Goal: Check status: Check status

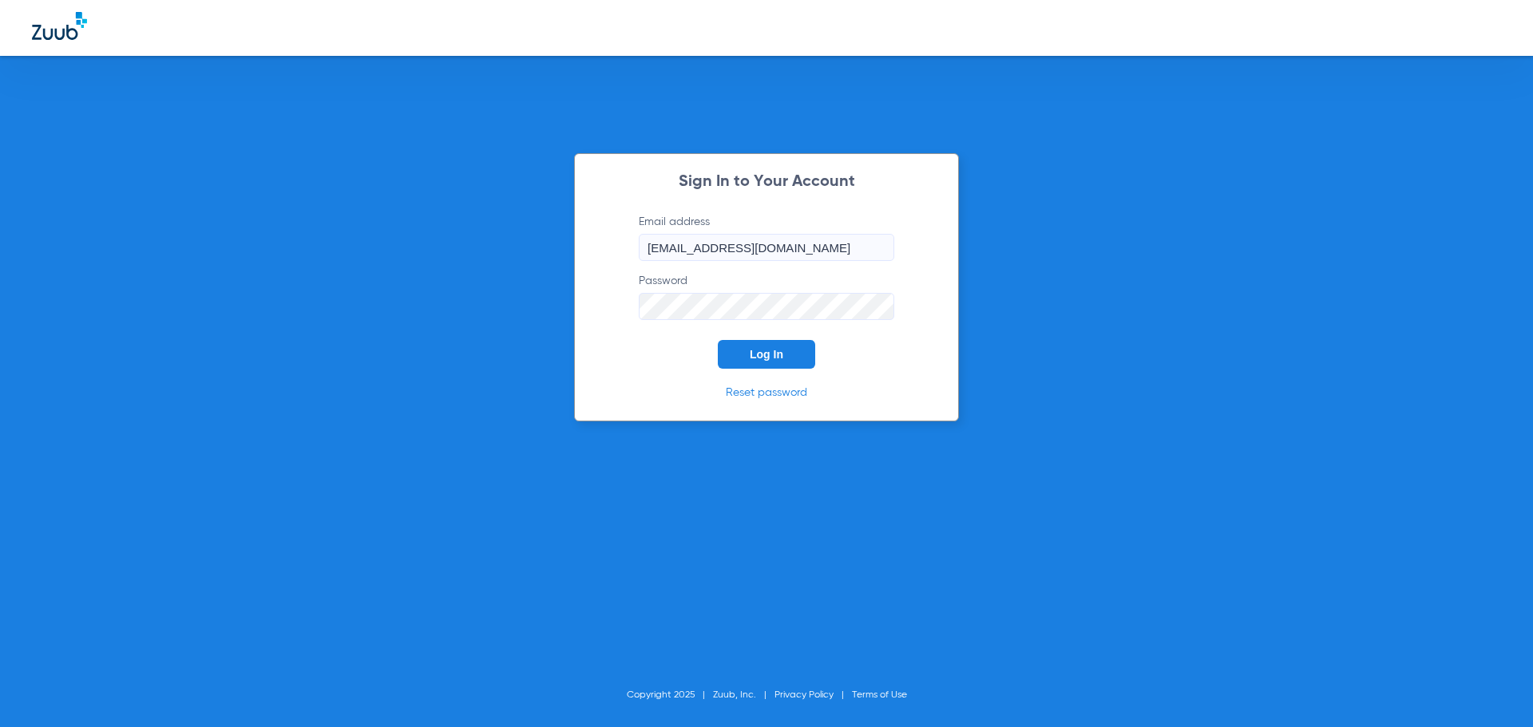
click at [778, 362] on button "Log In" at bounding box center [766, 354] width 97 height 29
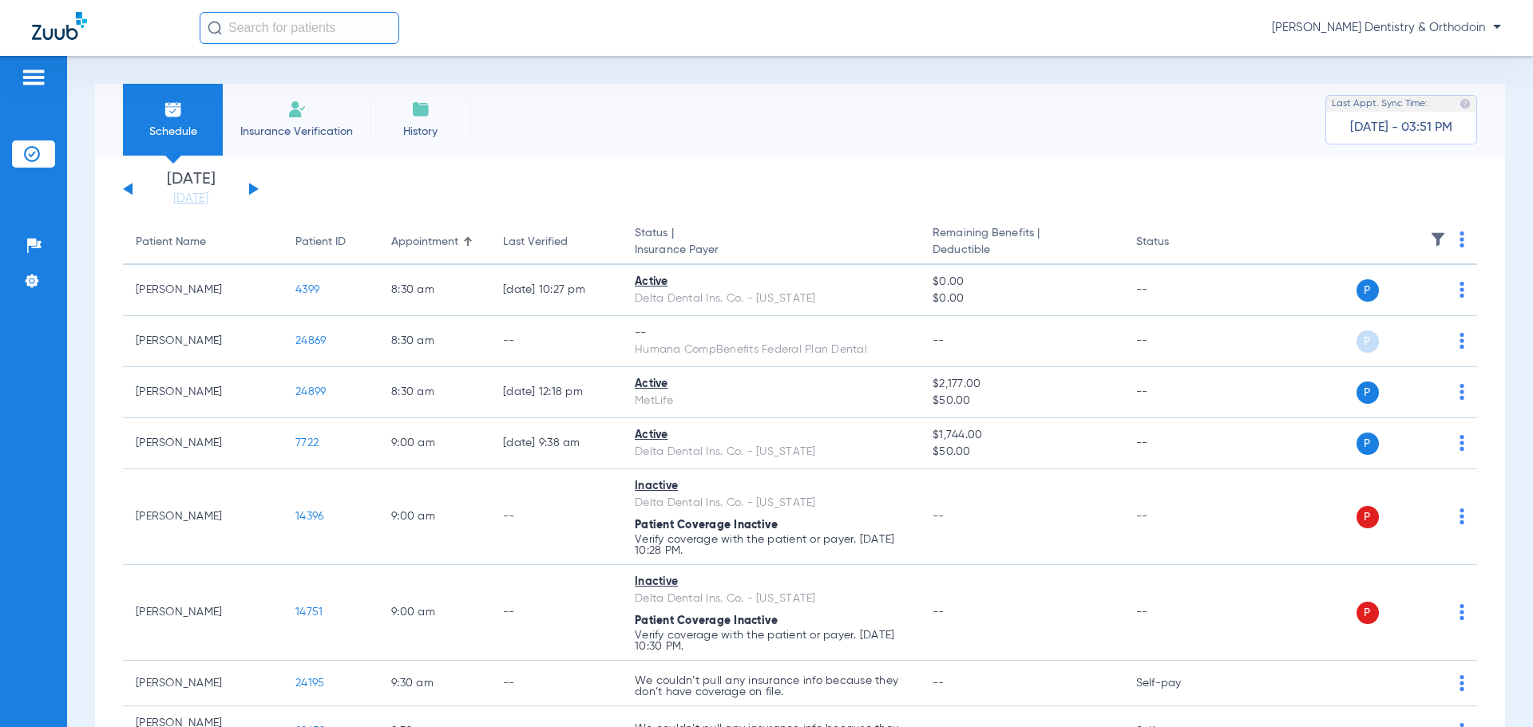
click at [257, 189] on button at bounding box center [254, 189] width 10 height 12
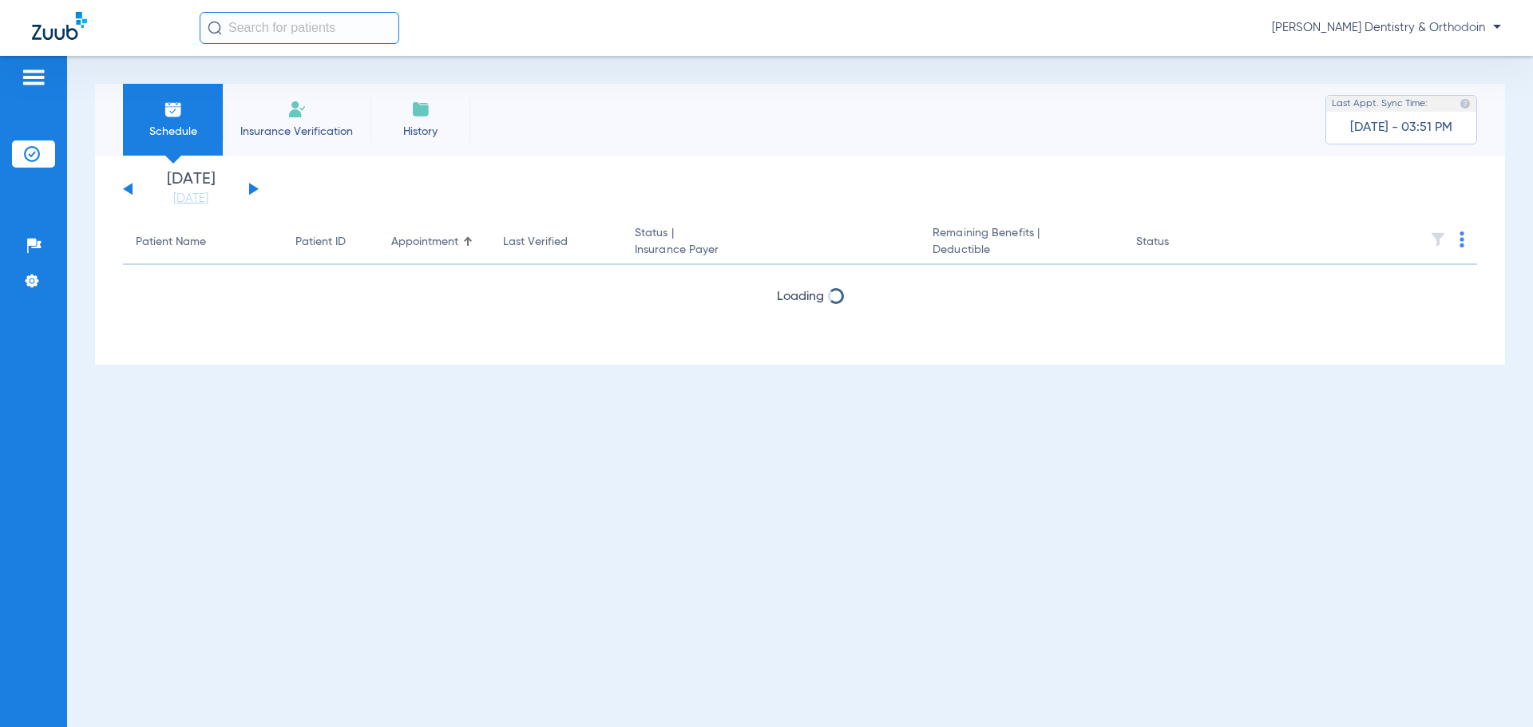
click at [257, 188] on button at bounding box center [254, 189] width 10 height 12
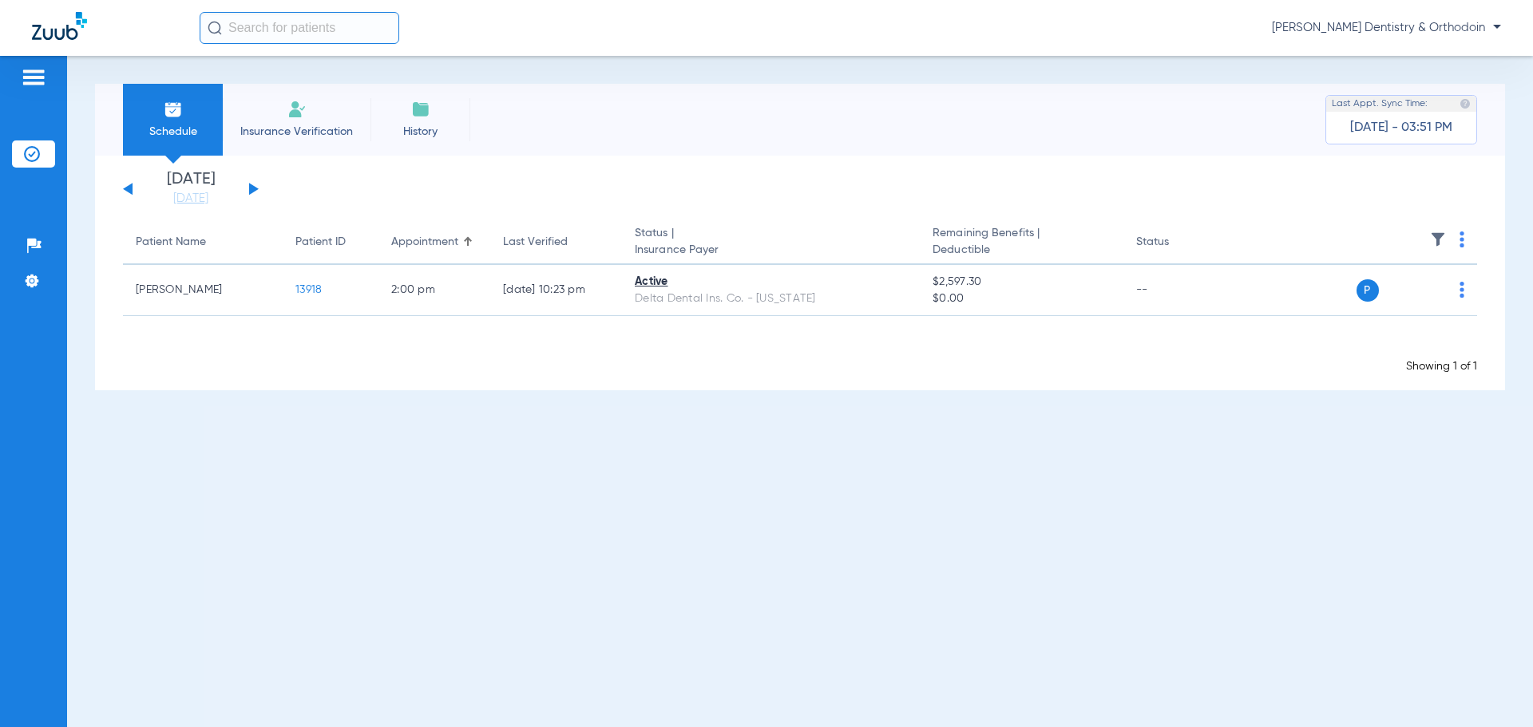
click at [253, 188] on button at bounding box center [254, 189] width 10 height 12
click at [256, 188] on button at bounding box center [254, 189] width 10 height 12
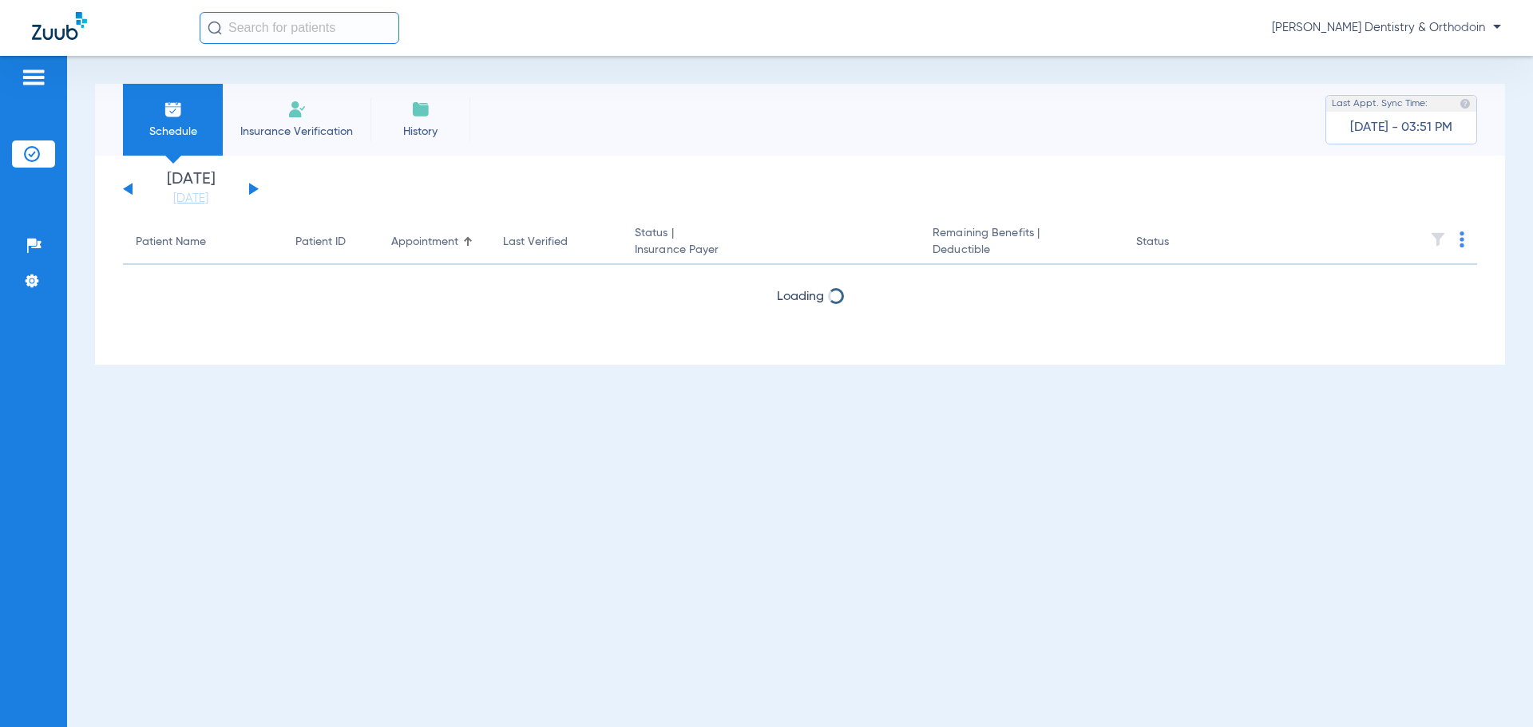
click at [256, 188] on button at bounding box center [254, 189] width 10 height 12
click at [133, 189] on div "[DATE] [DATE] [DATE] [DATE] [DATE] [DATE] [DATE] [DATE] [DATE] [DATE] [DATE] [D…" at bounding box center [191, 189] width 136 height 35
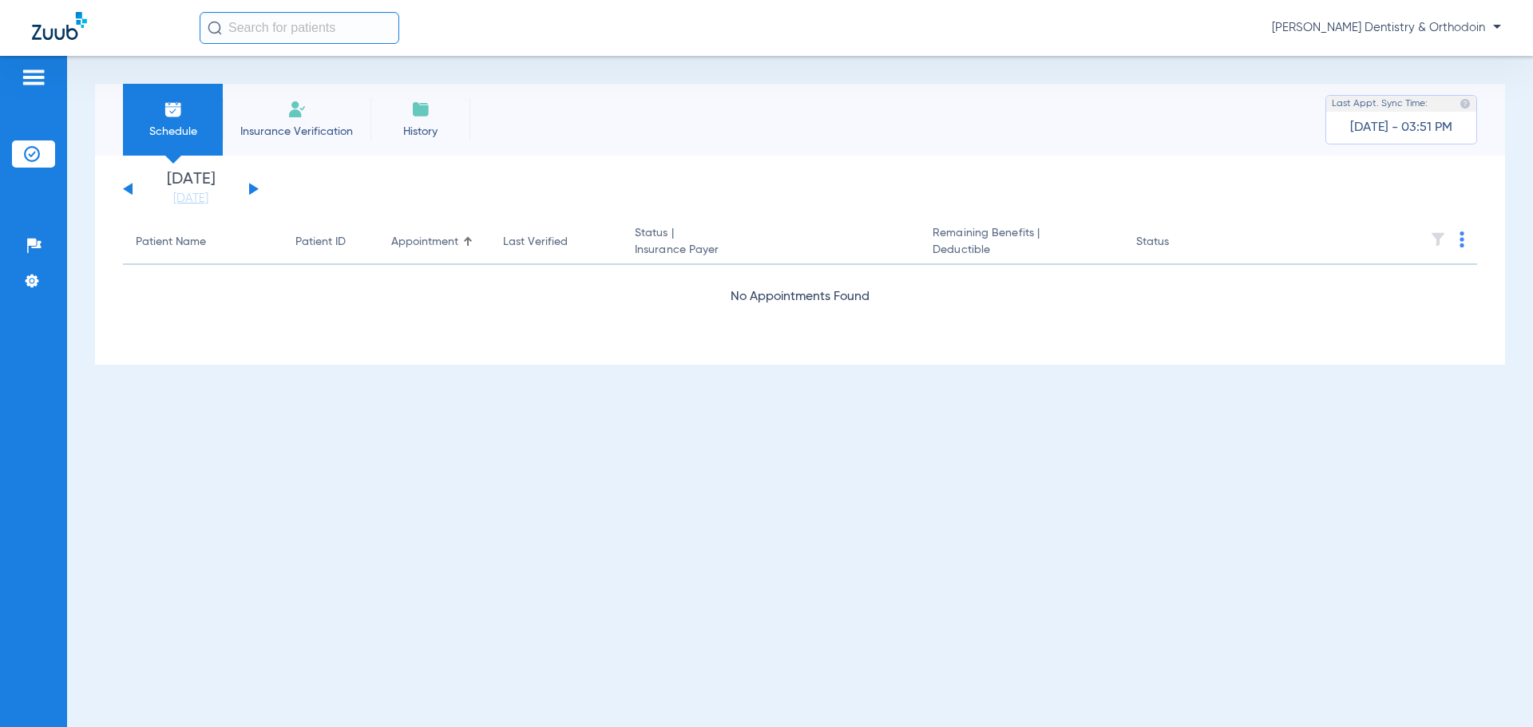
click at [130, 188] on button at bounding box center [128, 189] width 10 height 12
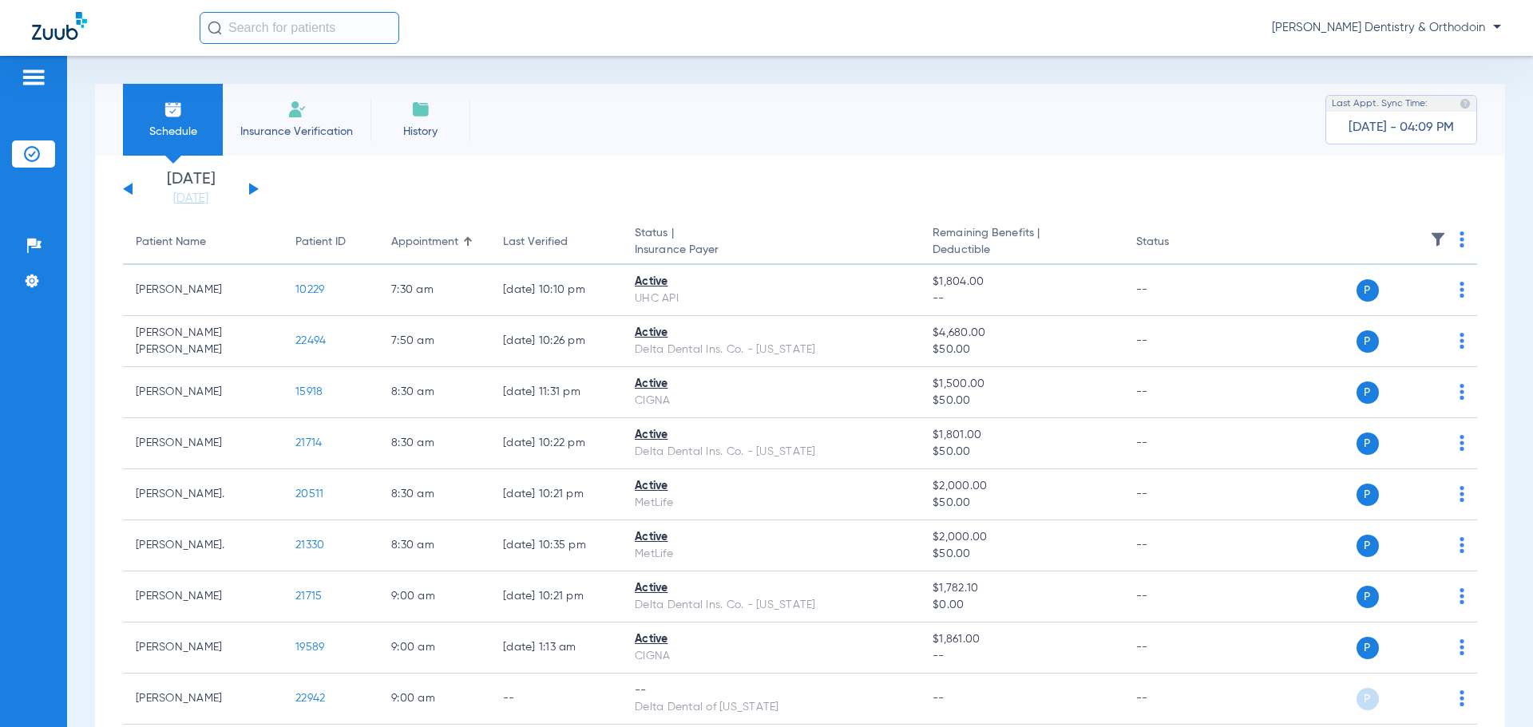
click at [130, 188] on button at bounding box center [128, 189] width 10 height 12
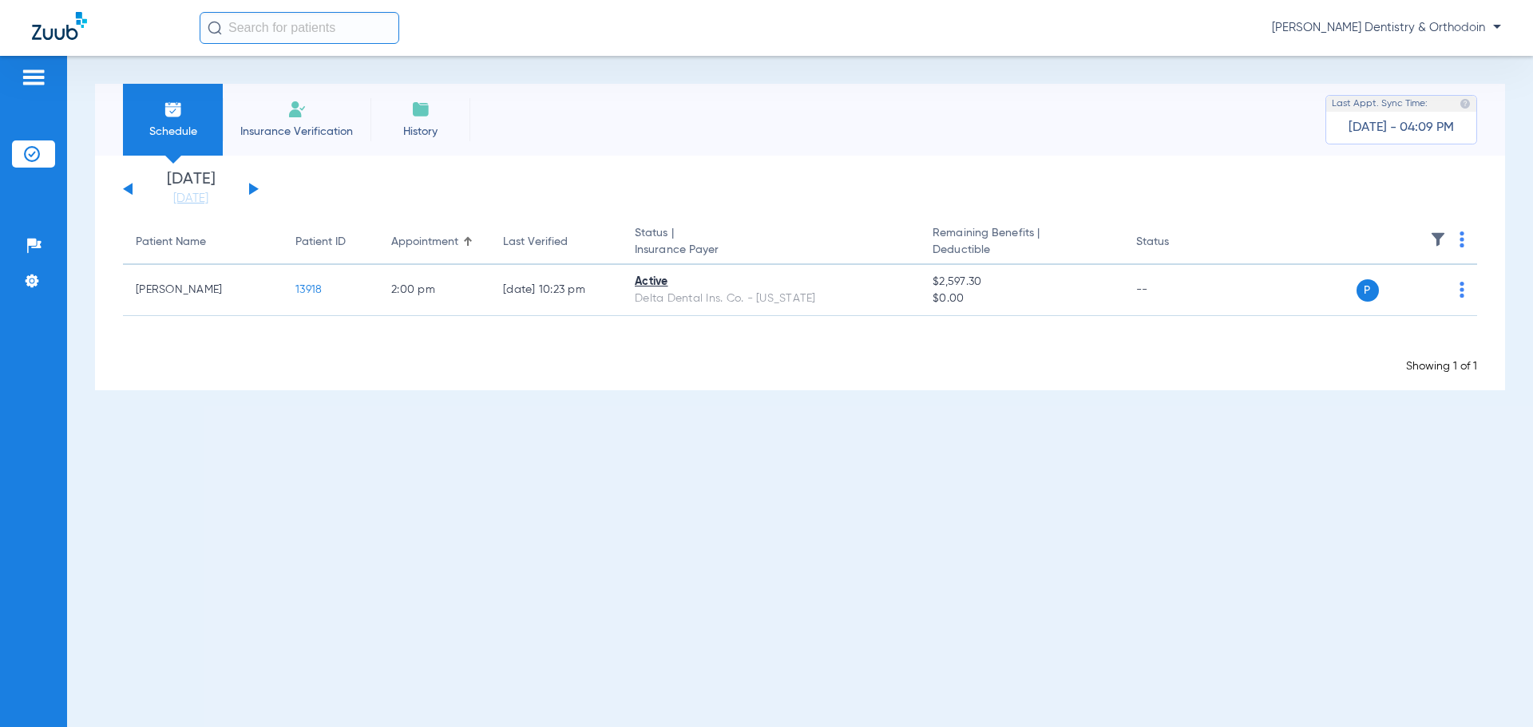
click at [260, 192] on app-single-date-navigator "[DATE] [DATE] [DATE] [DATE] [DATE] [DATE] [DATE] [DATE] [DATE] [DATE] [DATE] [D…" at bounding box center [800, 189] width 1354 height 35
click at [251, 190] on button at bounding box center [254, 189] width 10 height 12
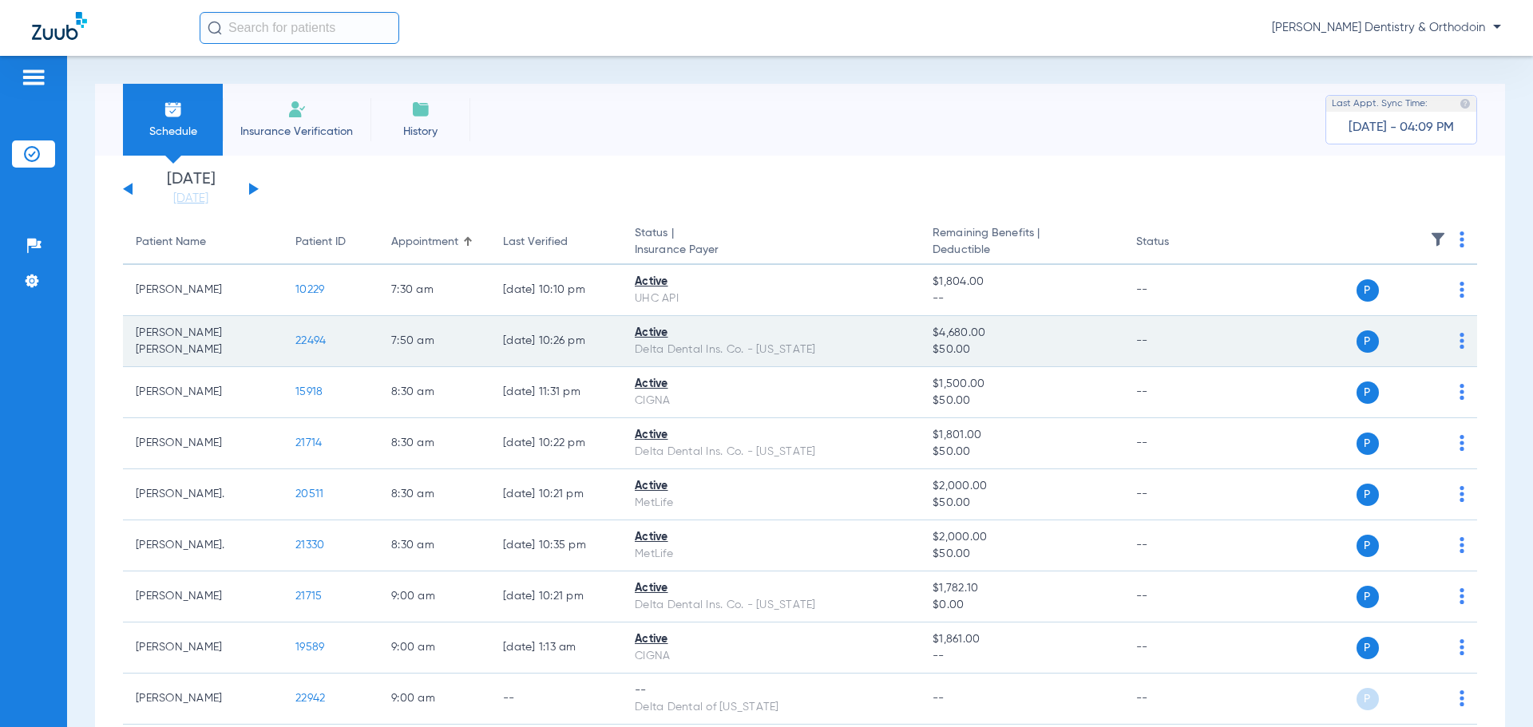
click at [304, 338] on span "22494" at bounding box center [310, 340] width 30 height 11
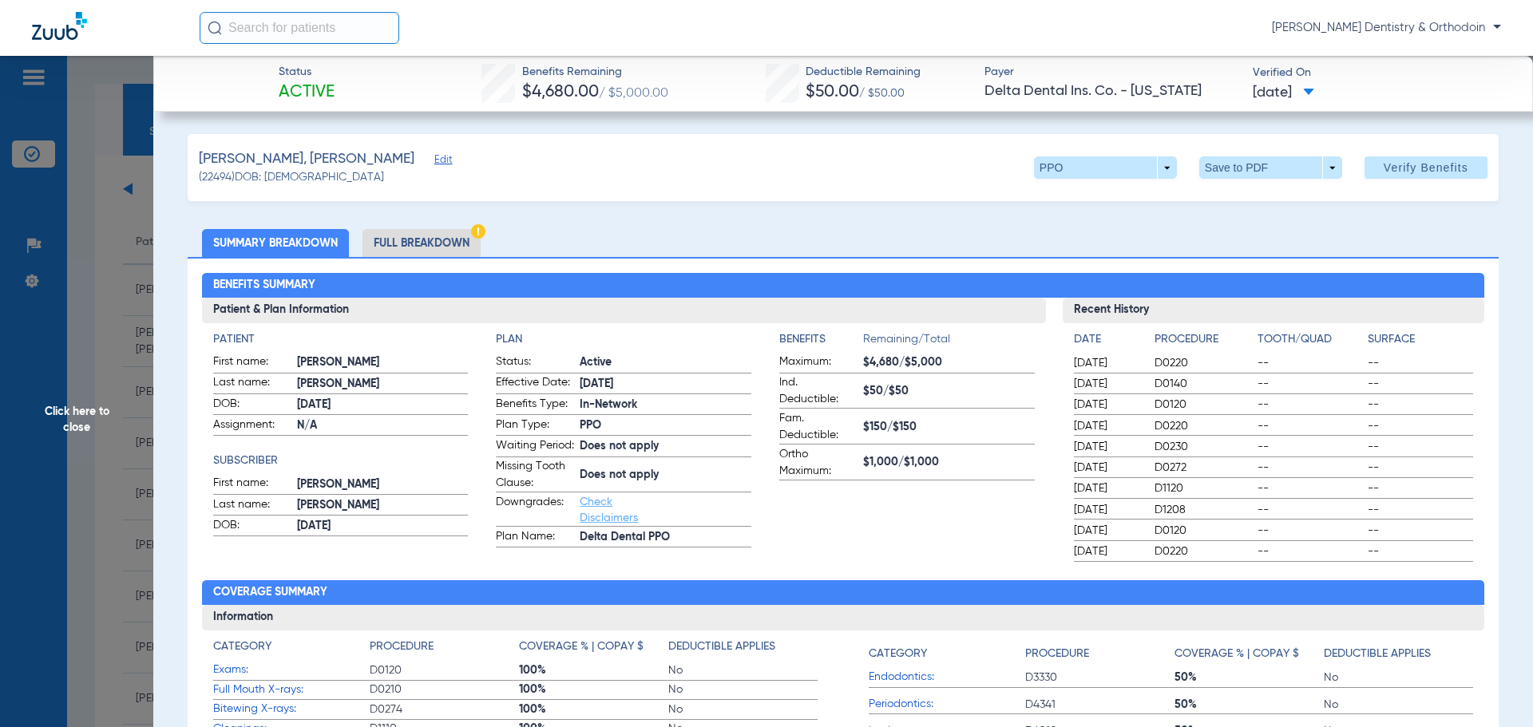
click at [73, 400] on span "Click here to close" at bounding box center [76, 419] width 153 height 727
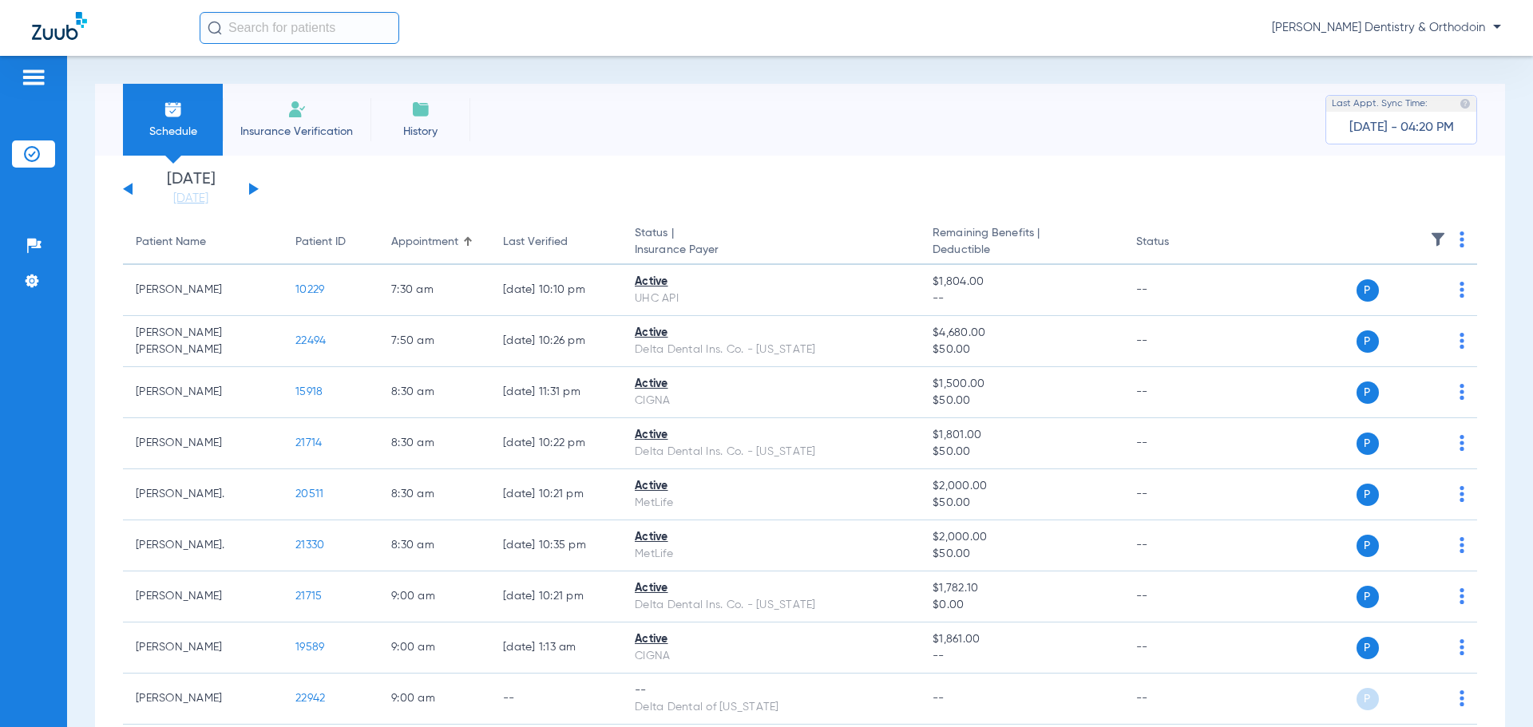
click at [129, 189] on button at bounding box center [128, 189] width 10 height 12
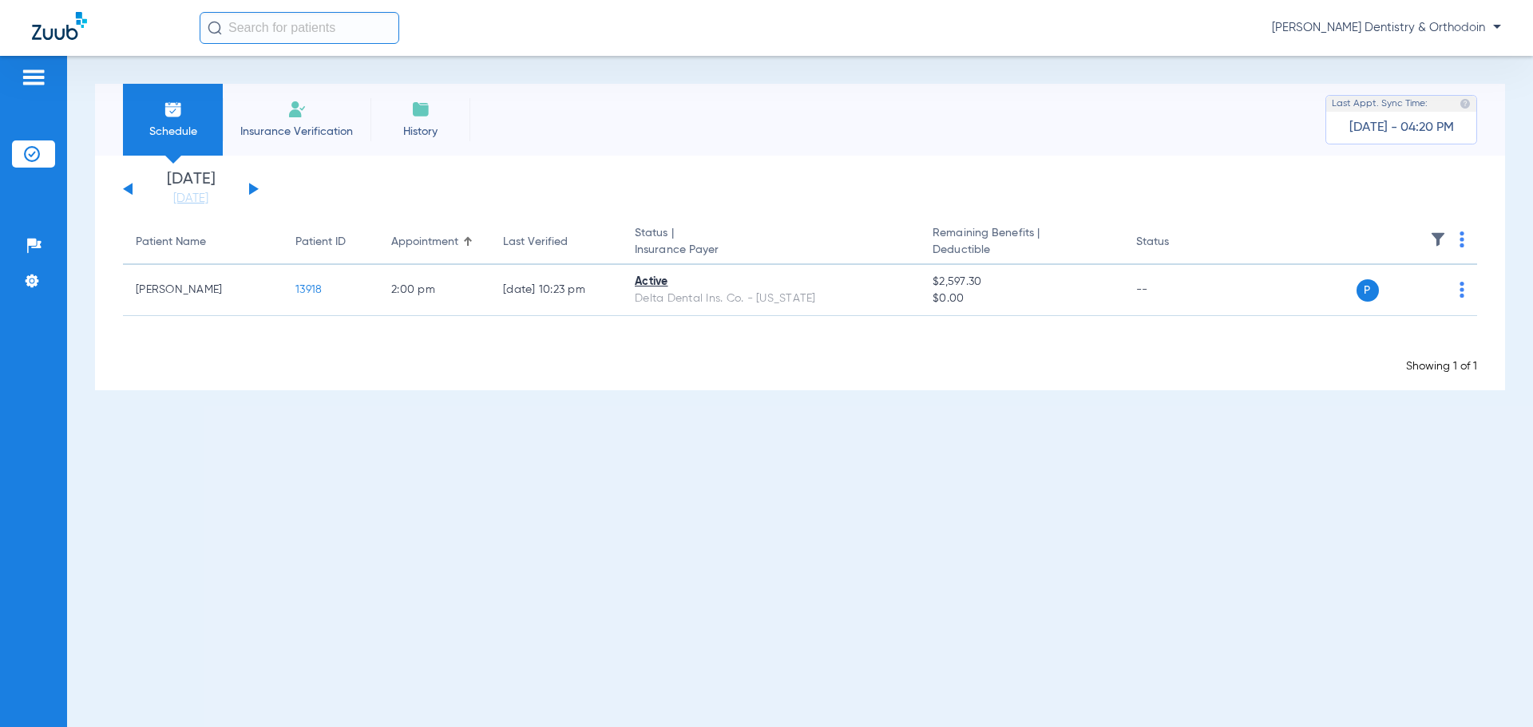
click at [127, 186] on div "[DATE] [DATE] [DATE] [DATE] [DATE] [DATE] [DATE] [DATE] [DATE] [DATE] [DATE] [D…" at bounding box center [191, 189] width 136 height 35
click at [128, 182] on div "[DATE] [DATE] [DATE] [DATE] [DATE] [DATE] [DATE] [DATE] [DATE] [DATE] [DATE] [D…" at bounding box center [191, 189] width 136 height 35
click at [133, 194] on div "[DATE] [DATE] [DATE] [DATE] [DATE] [DATE] [DATE] [DATE] [DATE] [DATE] [DATE] [D…" at bounding box center [191, 189] width 136 height 35
click at [133, 192] on div "[DATE] [DATE] [DATE] [DATE] [DATE] [DATE] [DATE] [DATE] [DATE] [DATE] [DATE] [D…" at bounding box center [191, 189] width 136 height 35
click at [129, 192] on button at bounding box center [128, 189] width 10 height 12
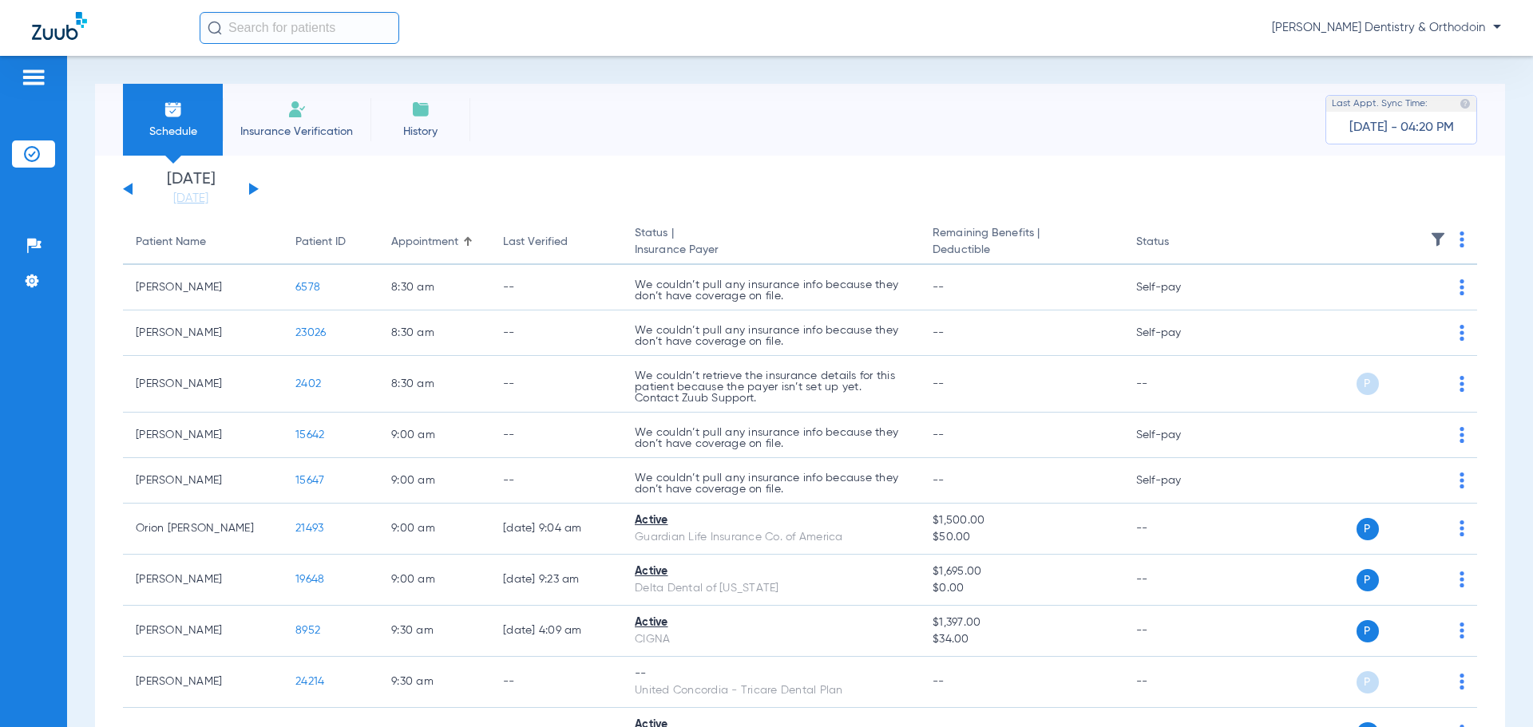
click at [129, 192] on button at bounding box center [128, 189] width 10 height 12
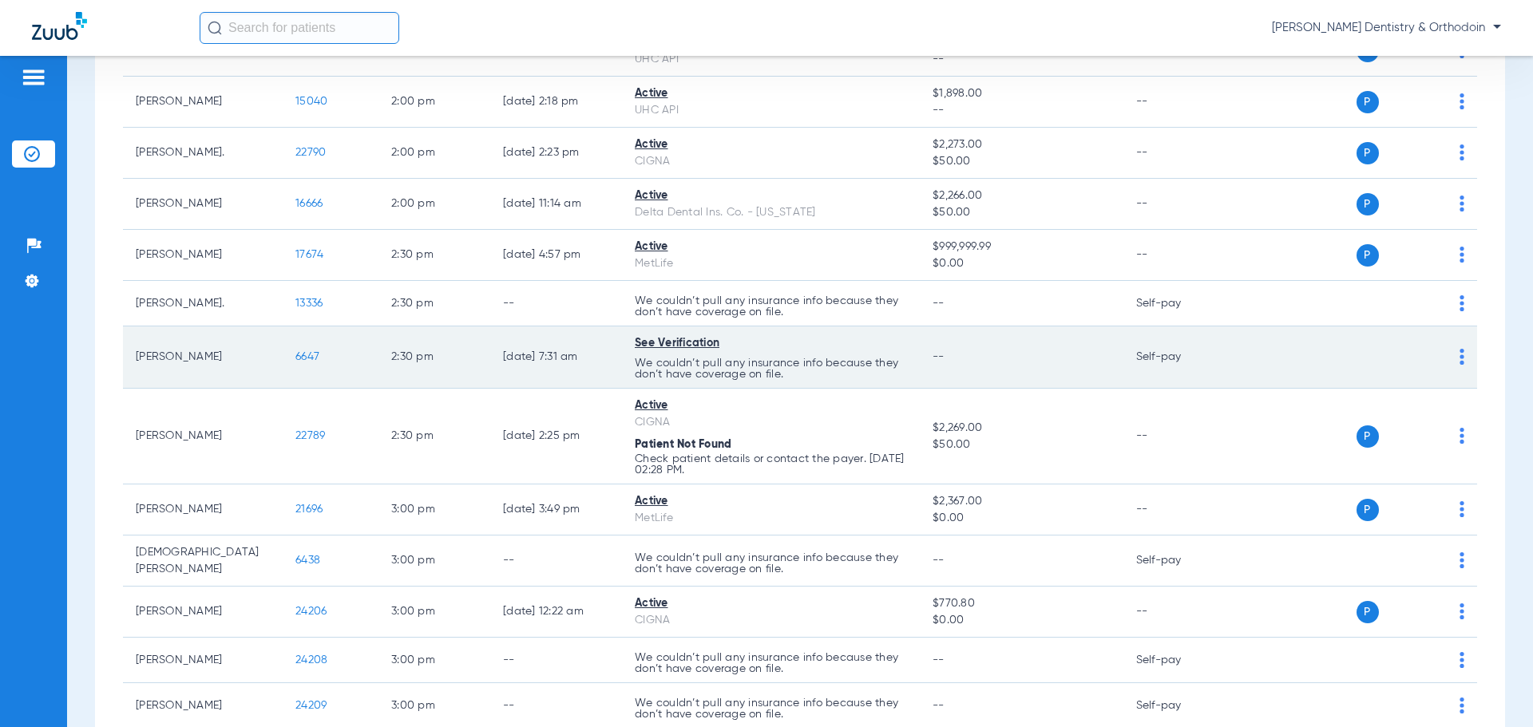
scroll to position [1996, 0]
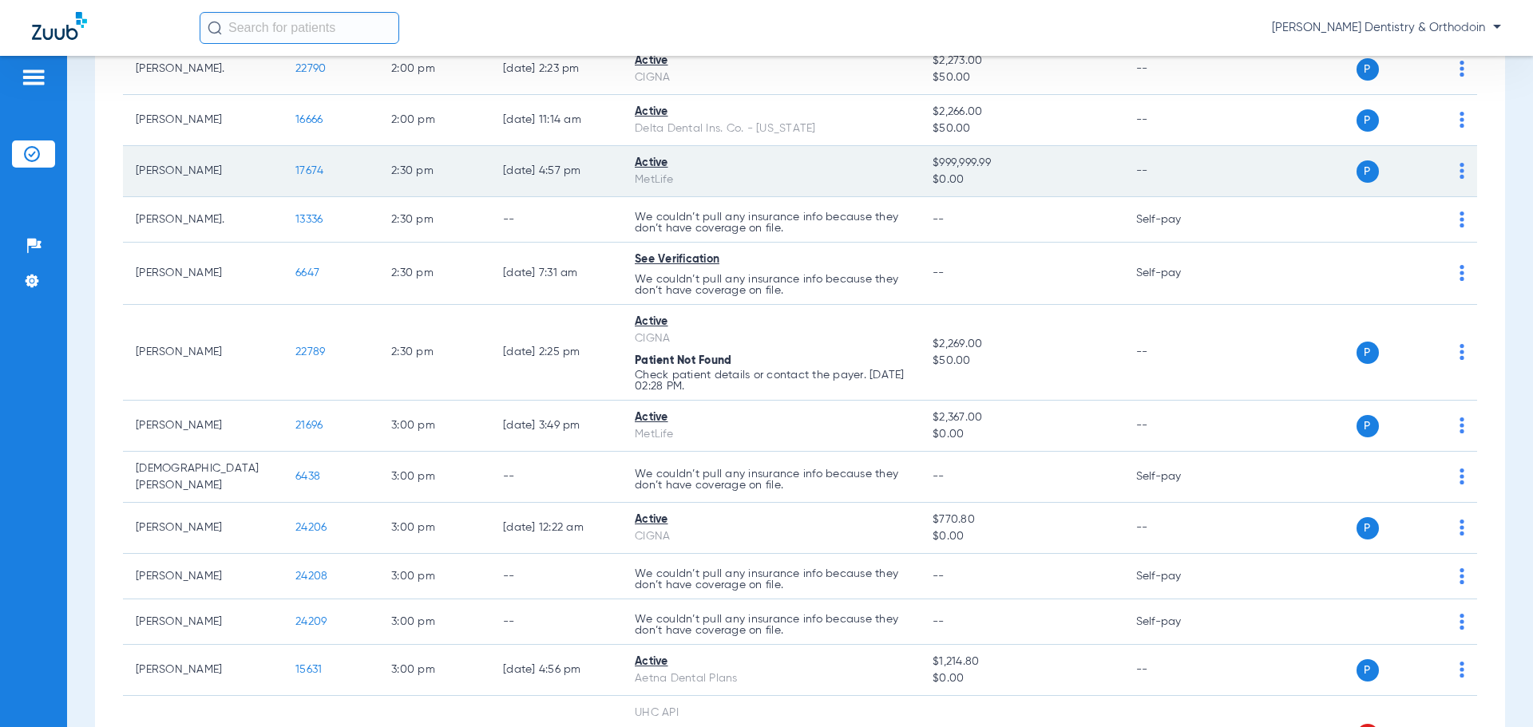
click at [302, 165] on span "17674" at bounding box center [309, 170] width 28 height 11
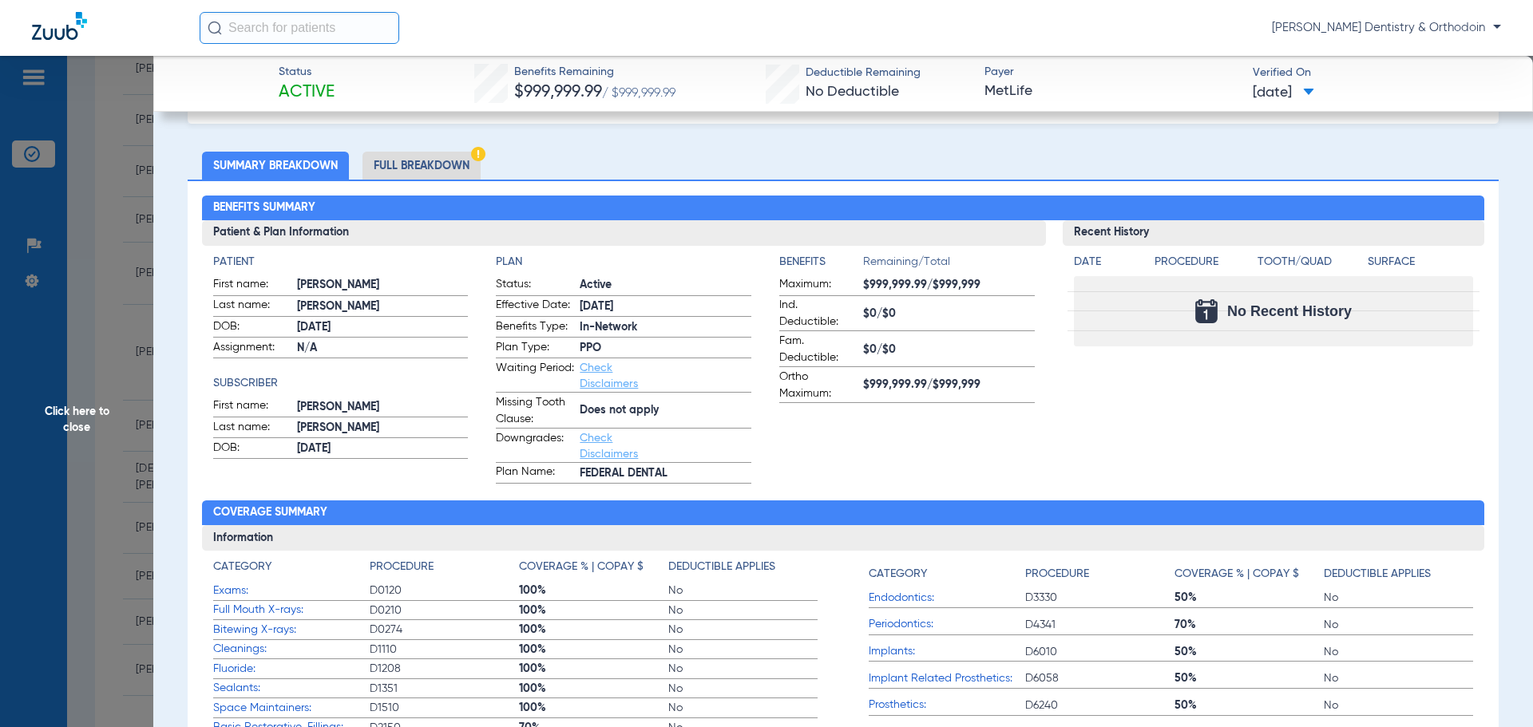
scroll to position [317, 0]
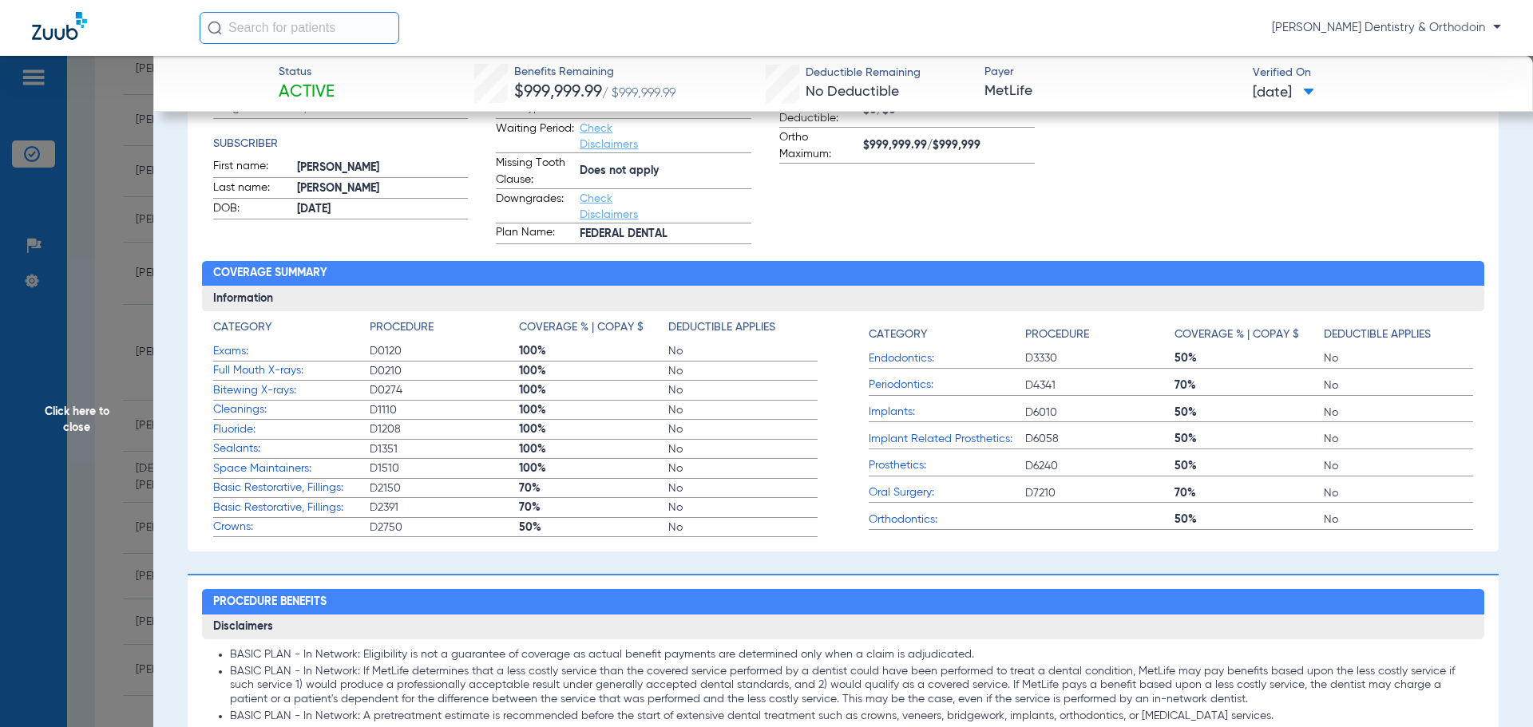
click at [58, 423] on span "Click here to close" at bounding box center [76, 419] width 153 height 727
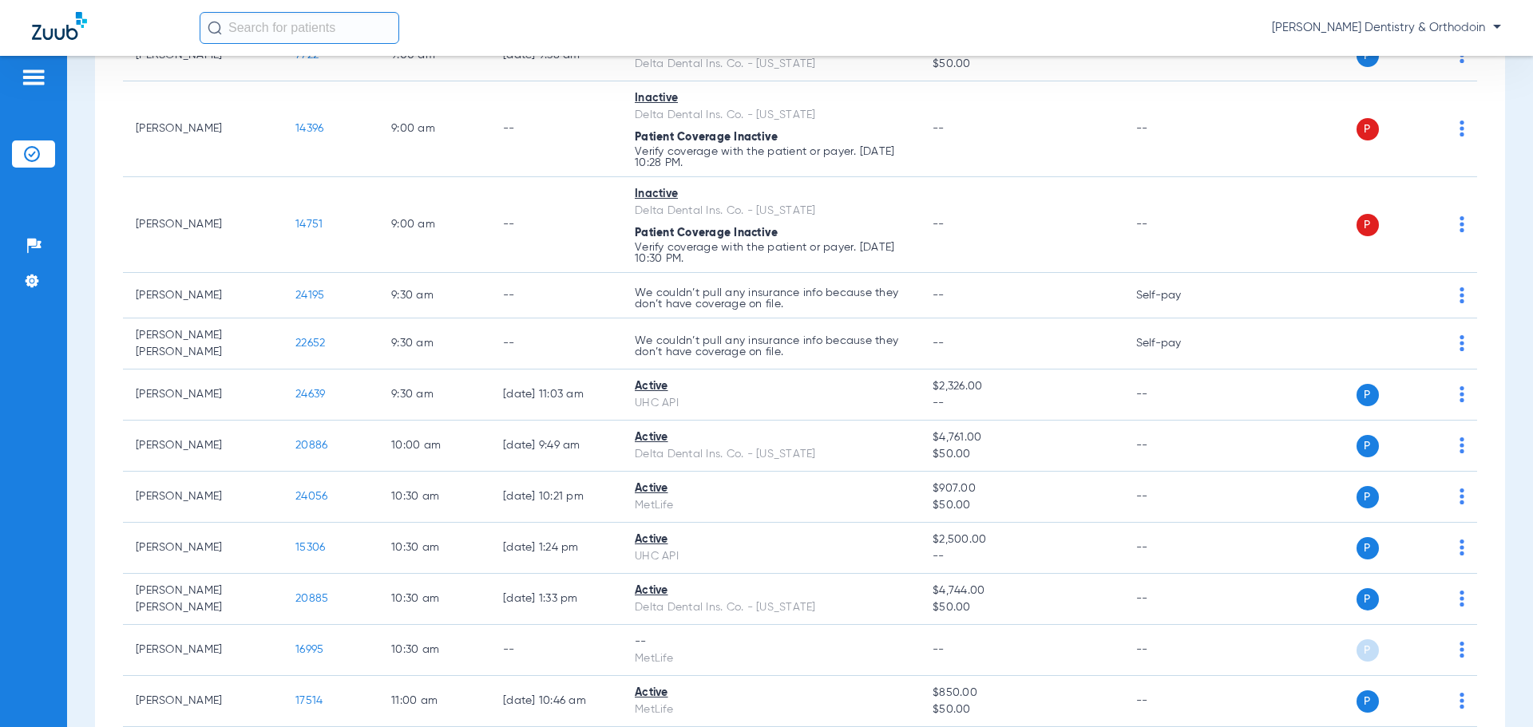
scroll to position [0, 0]
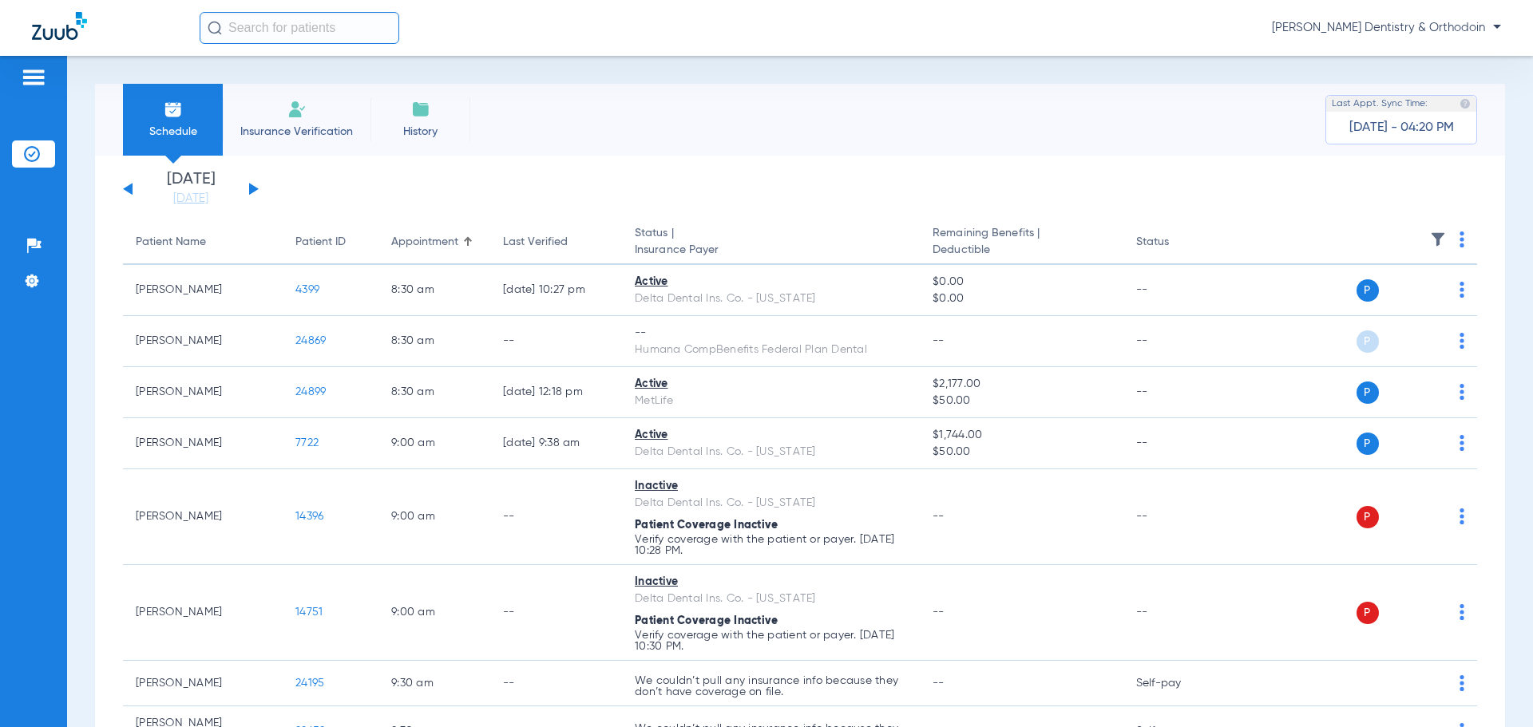
click at [251, 190] on button at bounding box center [254, 189] width 10 height 12
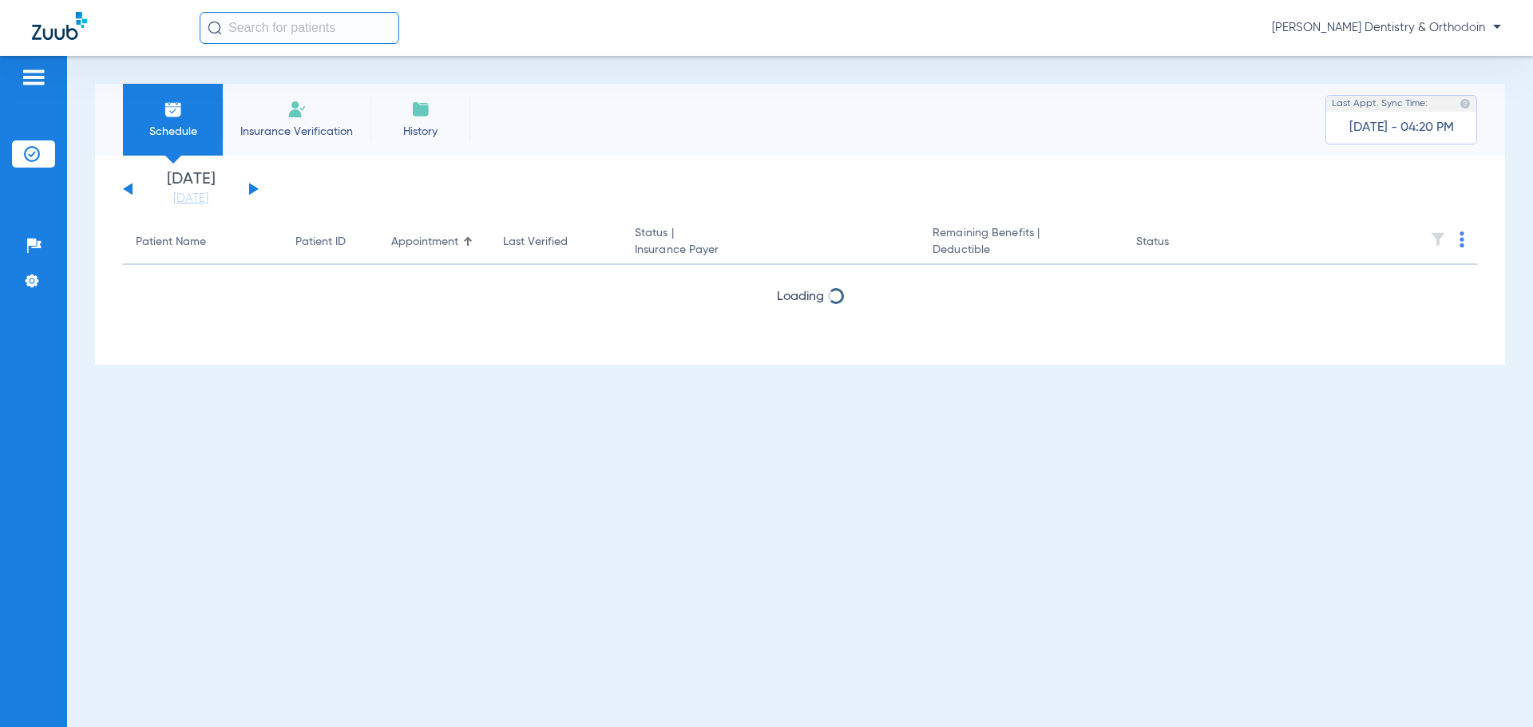
click at [252, 190] on button at bounding box center [254, 189] width 10 height 12
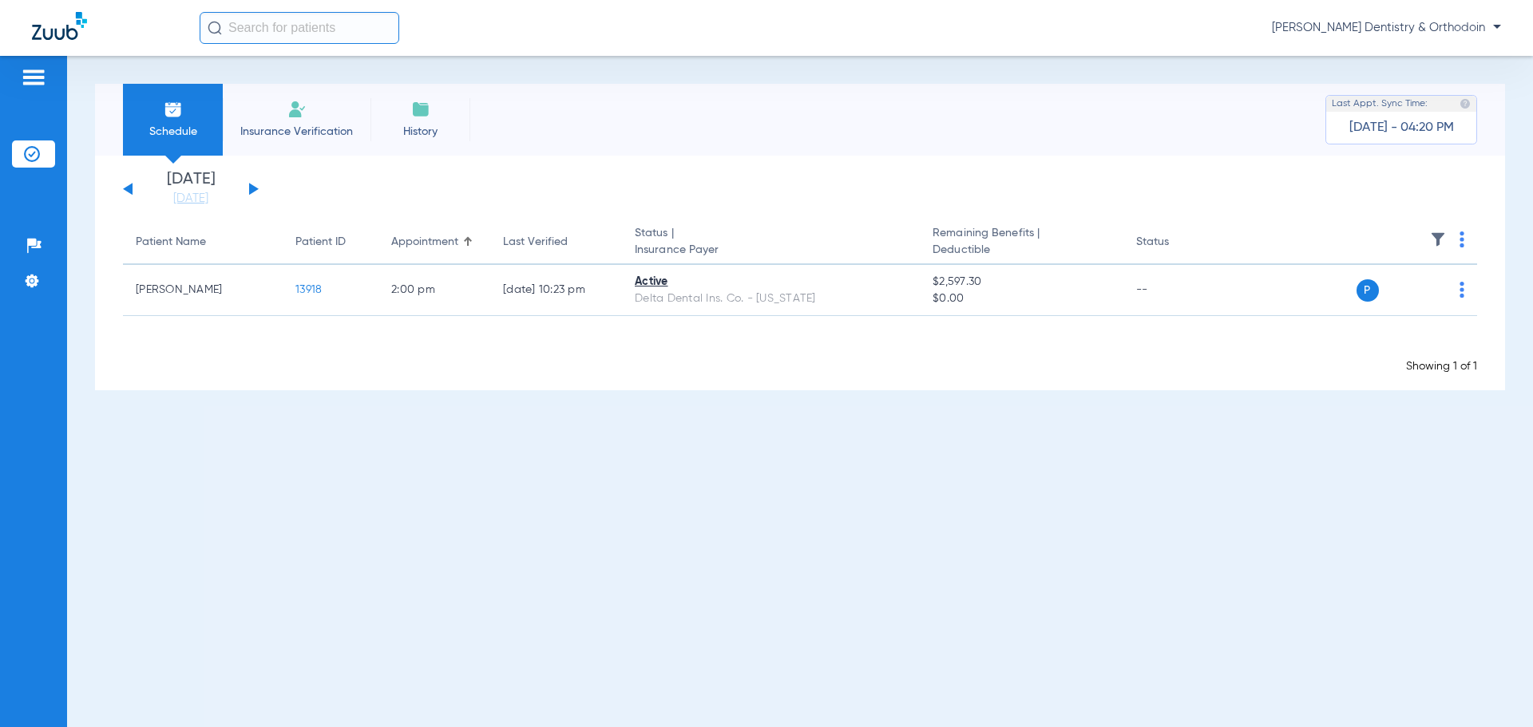
click at [260, 190] on app-single-date-navigator "[DATE] [DATE] [DATE] [DATE] [DATE] [DATE] [DATE] [DATE] [DATE] [DATE] [DATE] [D…" at bounding box center [800, 189] width 1354 height 35
click at [256, 189] on button at bounding box center [254, 189] width 10 height 12
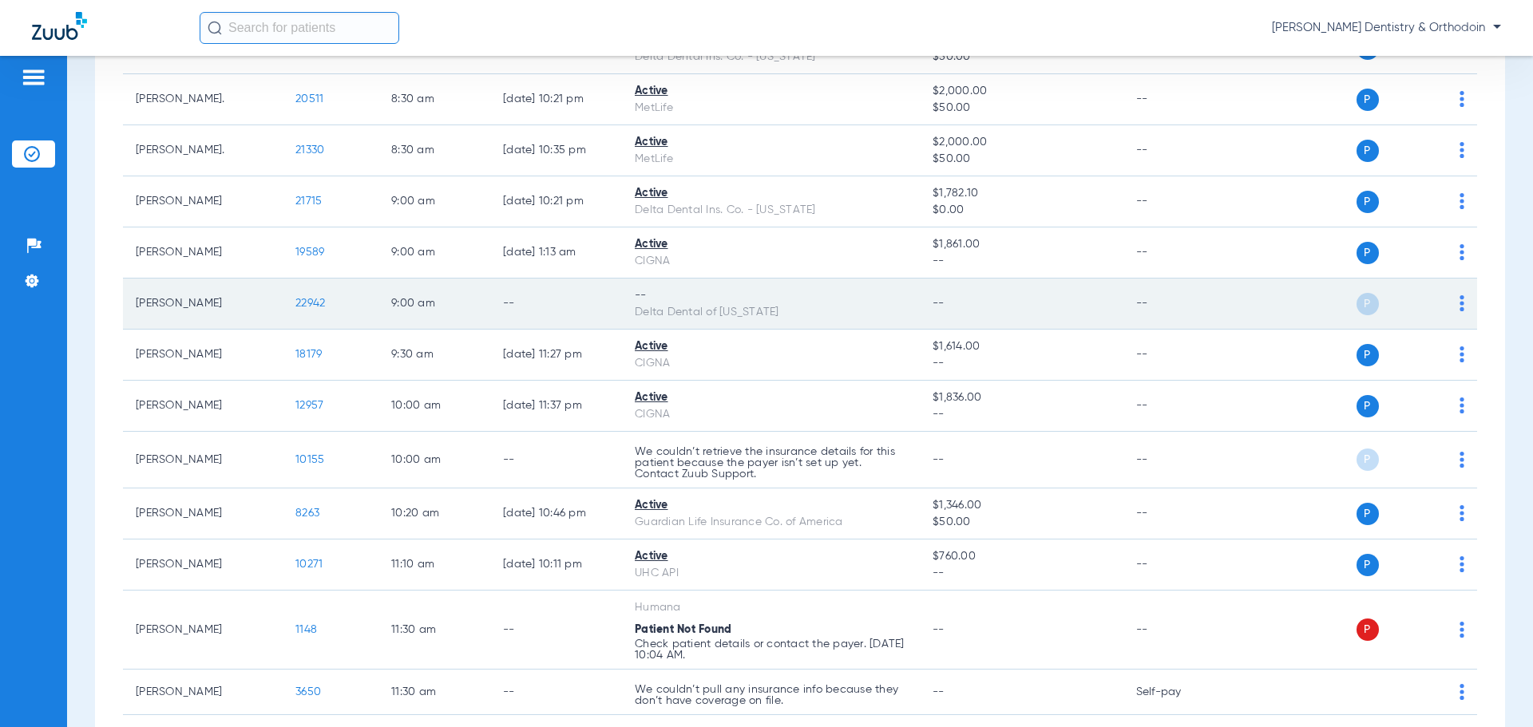
scroll to position [399, 0]
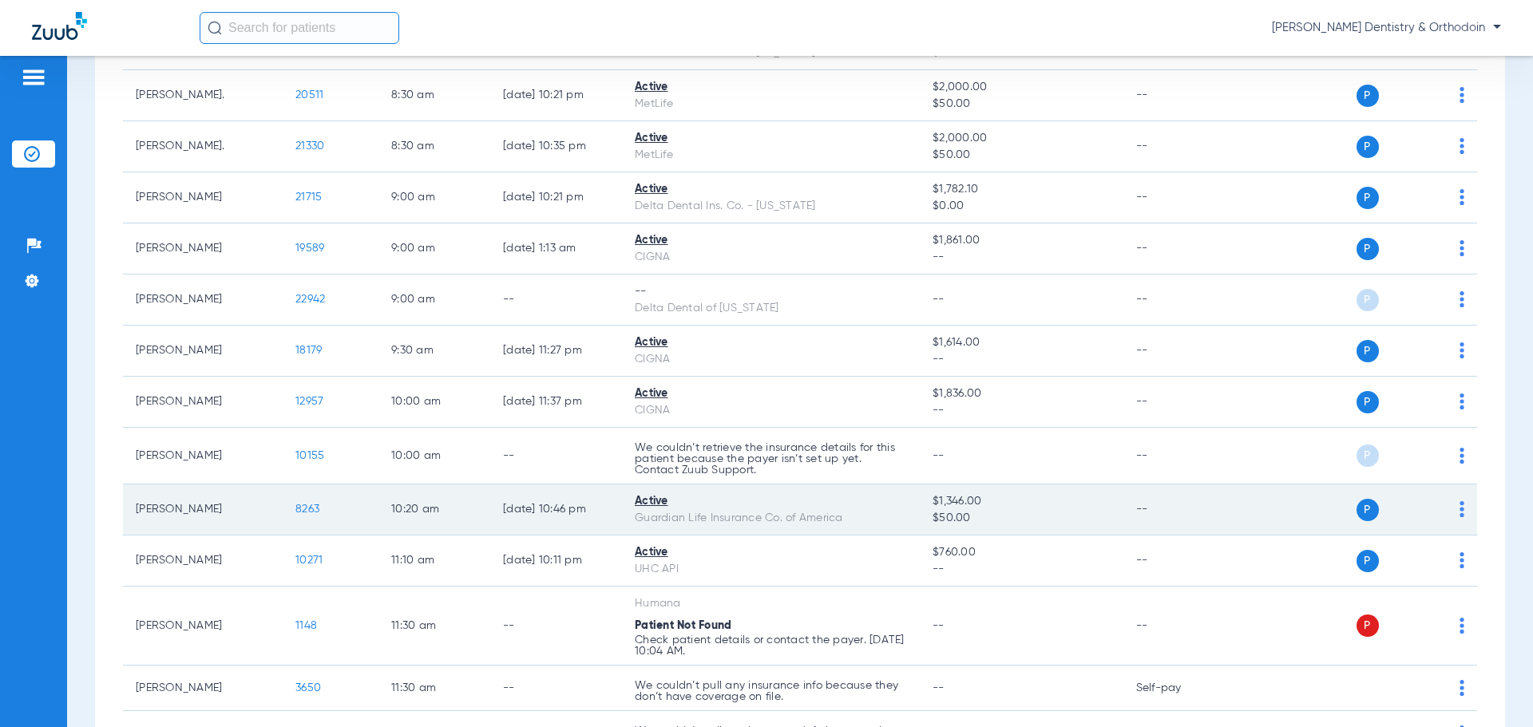
click at [306, 510] on span "8263" at bounding box center [307, 509] width 24 height 11
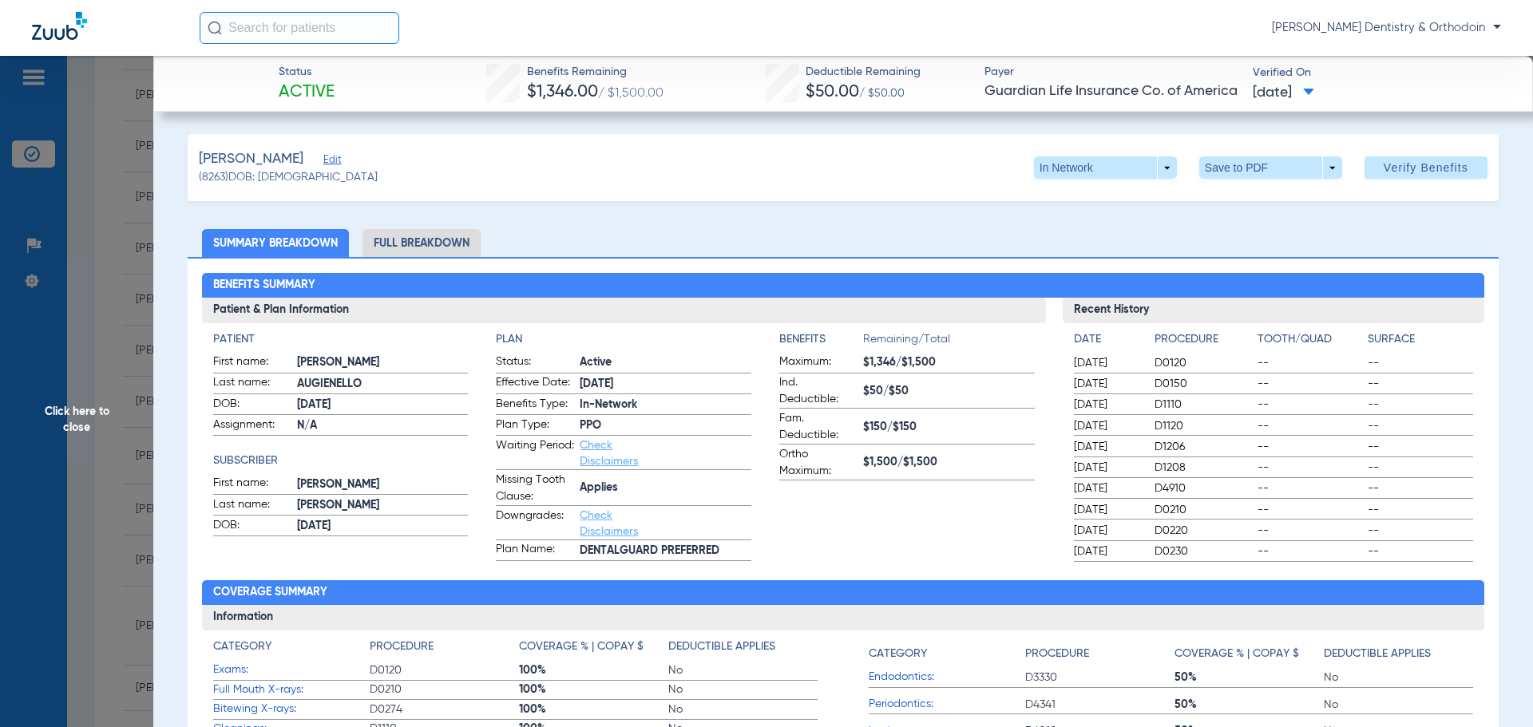
click at [79, 398] on span "Click here to close" at bounding box center [76, 419] width 153 height 727
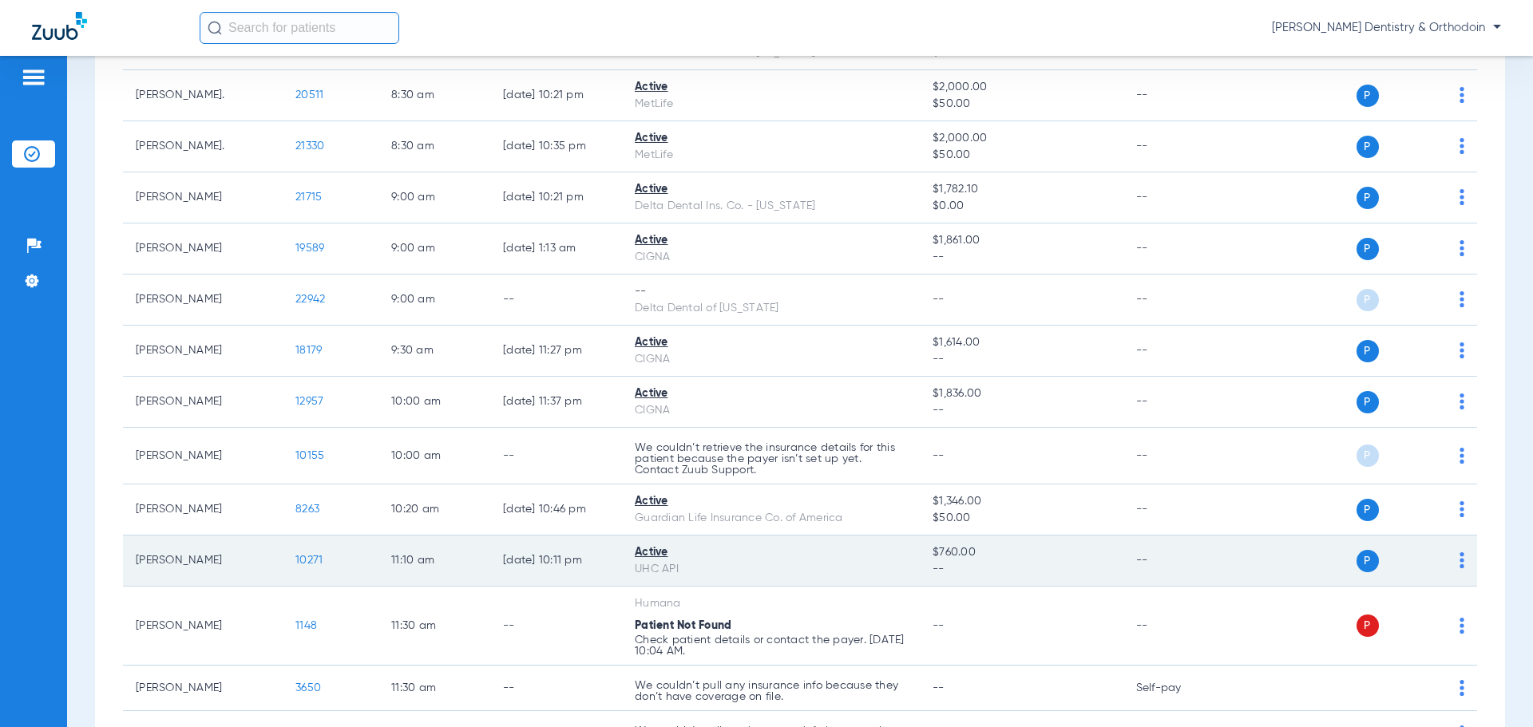
click at [307, 559] on span "10271" at bounding box center [308, 560] width 27 height 11
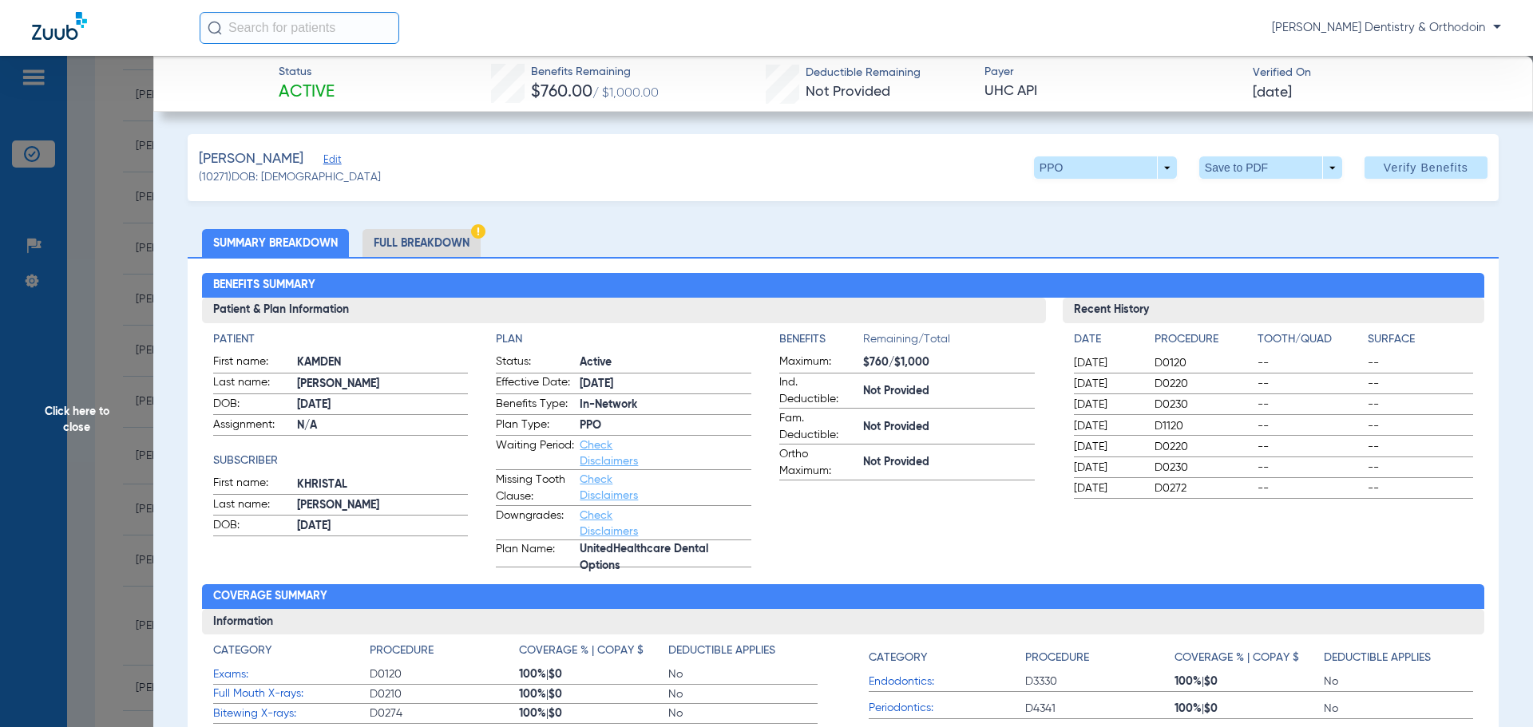
click at [89, 409] on span "Click here to close" at bounding box center [76, 419] width 153 height 727
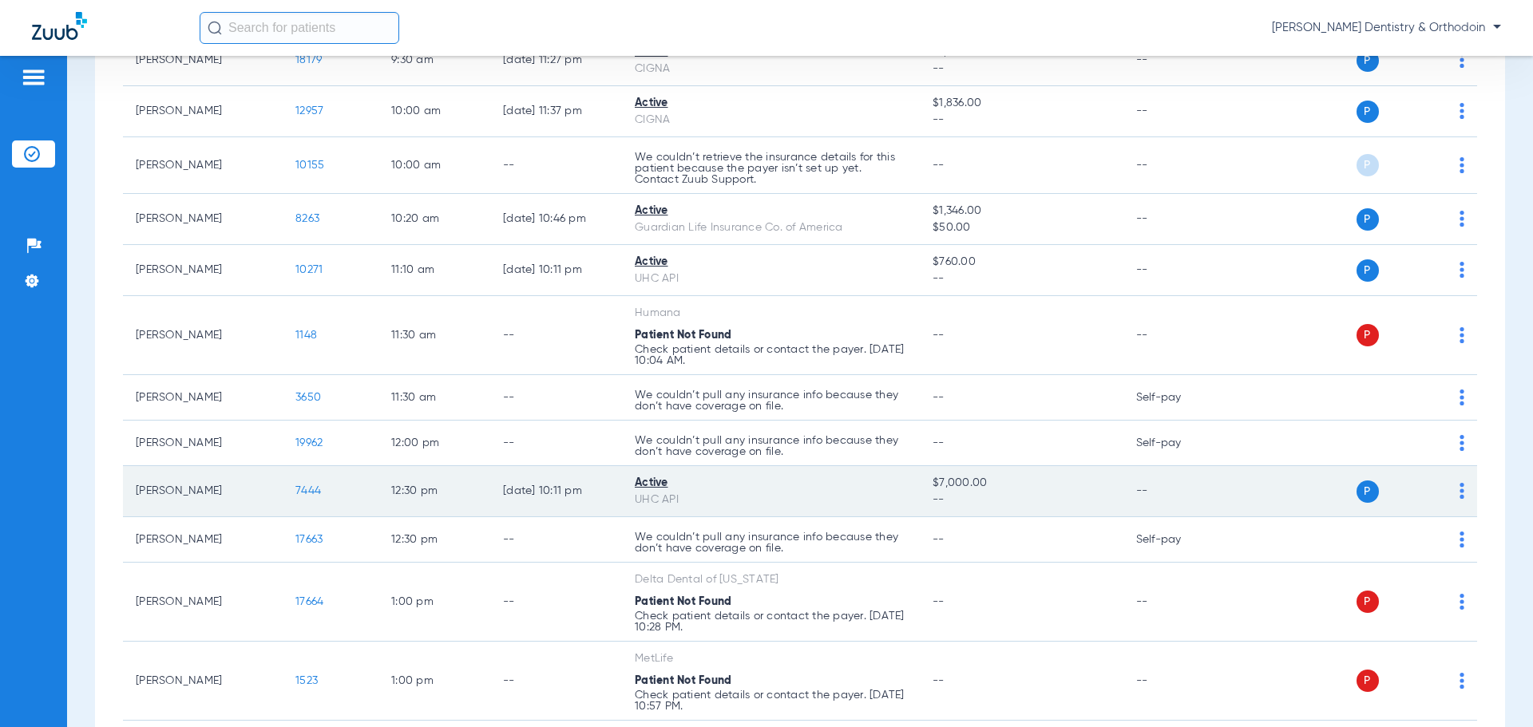
scroll to position [718, 0]
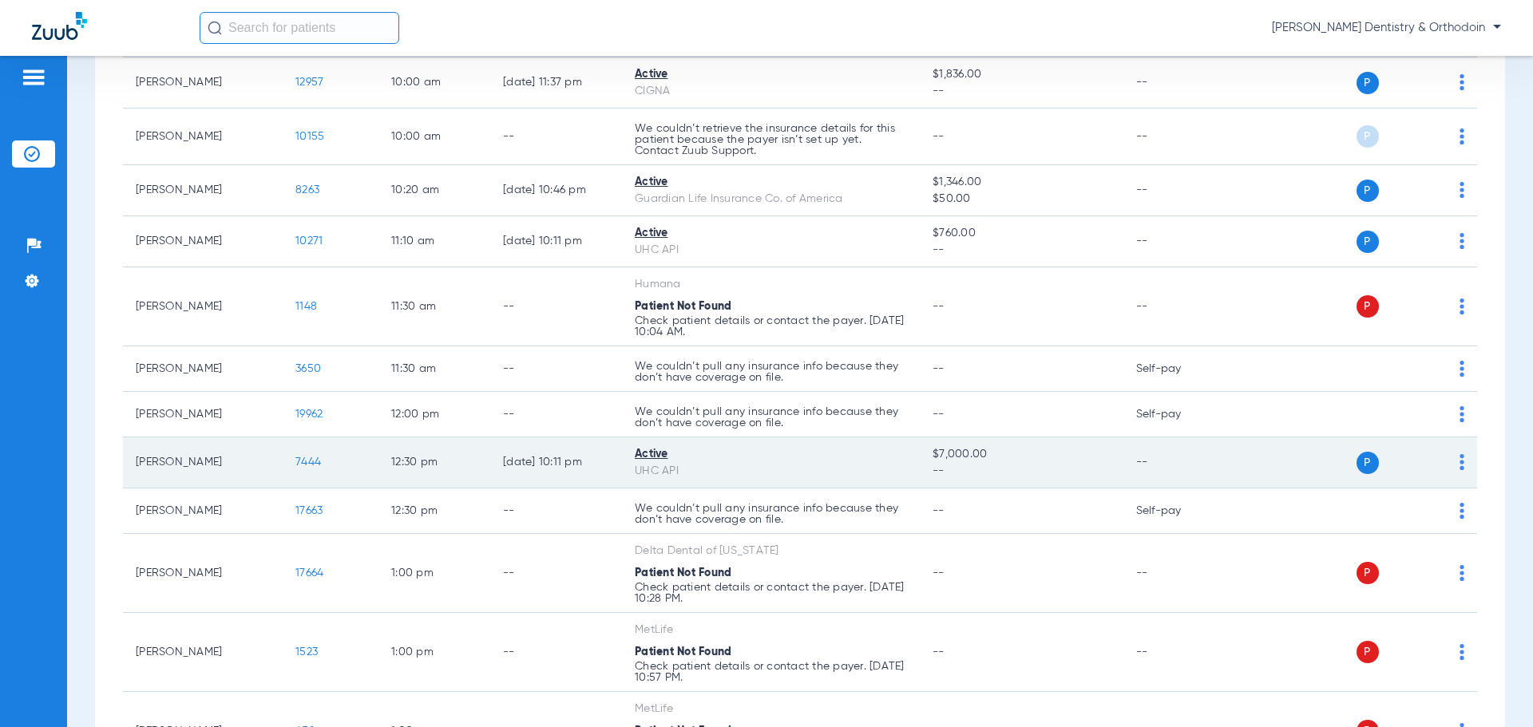
click at [304, 465] on span "7444" at bounding box center [308, 462] width 26 height 11
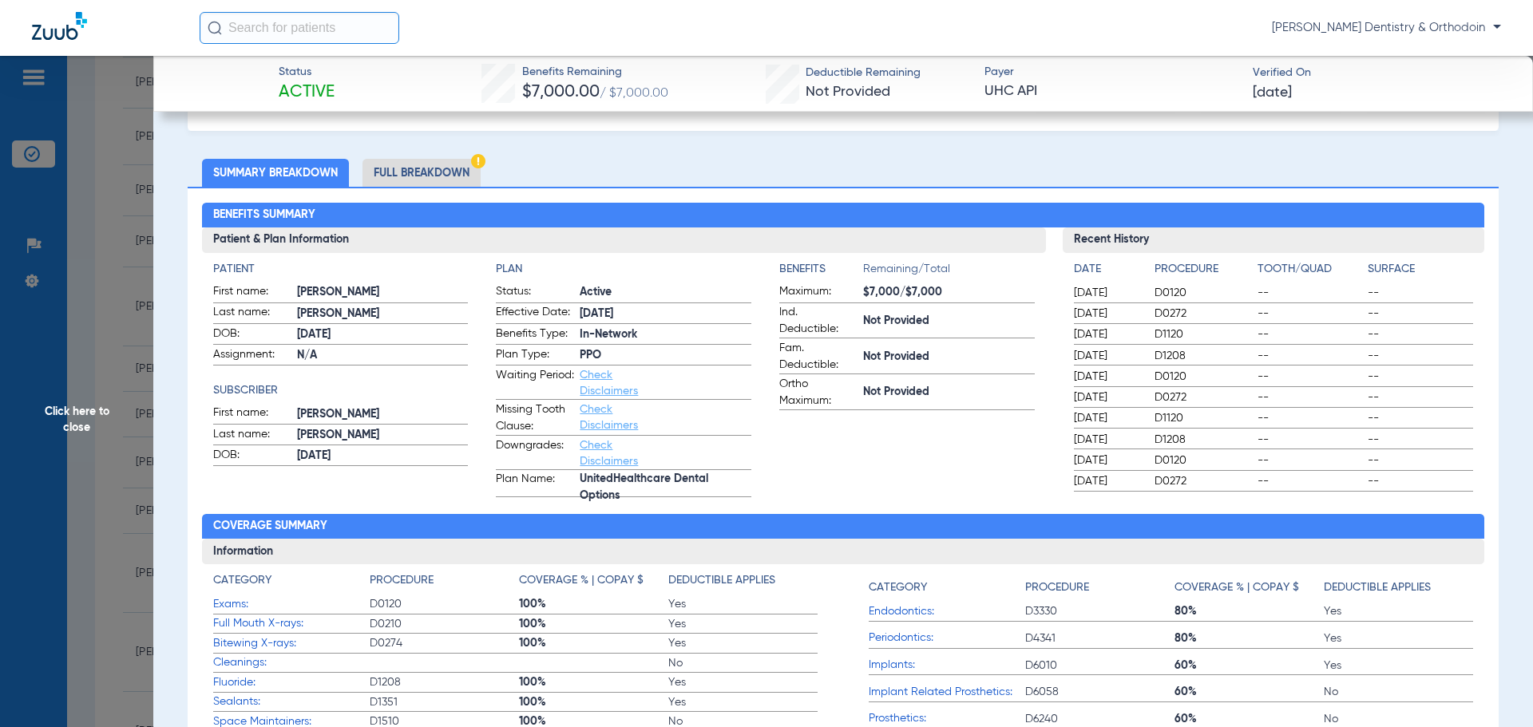
scroll to position [0, 0]
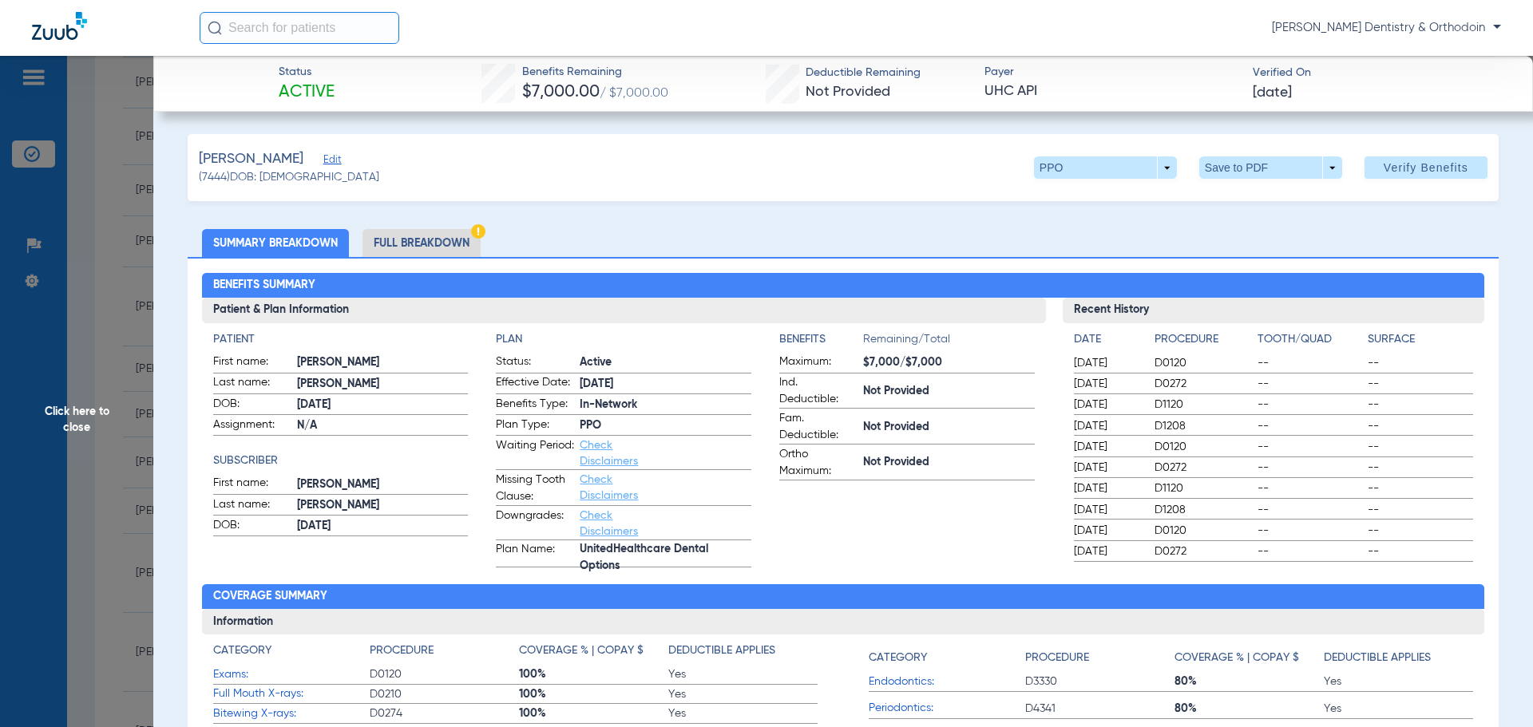
drag, startPoint x: 63, startPoint y: 407, endPoint x: 52, endPoint y: 405, distance: 11.4
click at [60, 406] on span "Click here to close" at bounding box center [76, 419] width 153 height 727
